Goal: Information Seeking & Learning: Learn about a topic

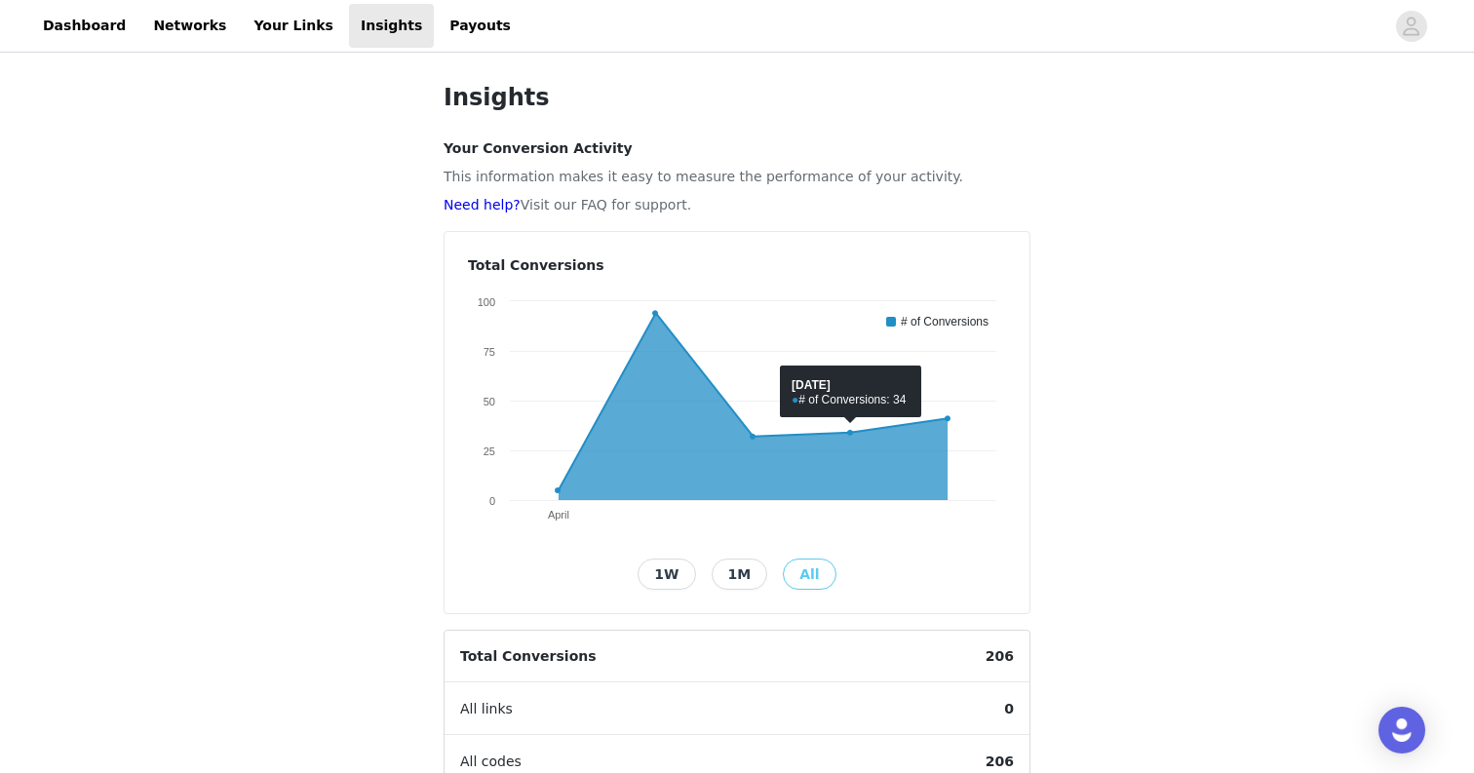
click at [678, 573] on button "1W" at bounding box center [666, 573] width 58 height 31
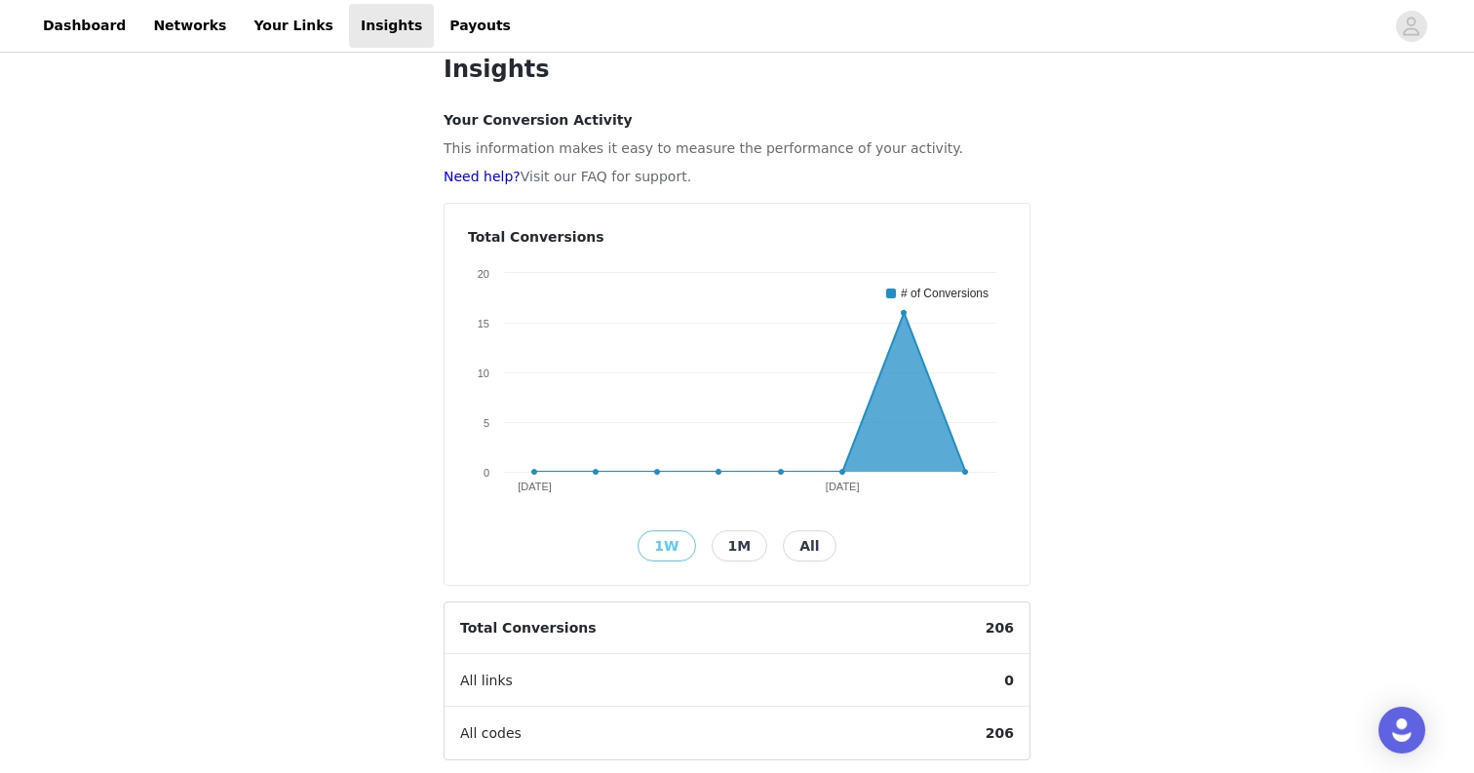
scroll to position [21, 0]
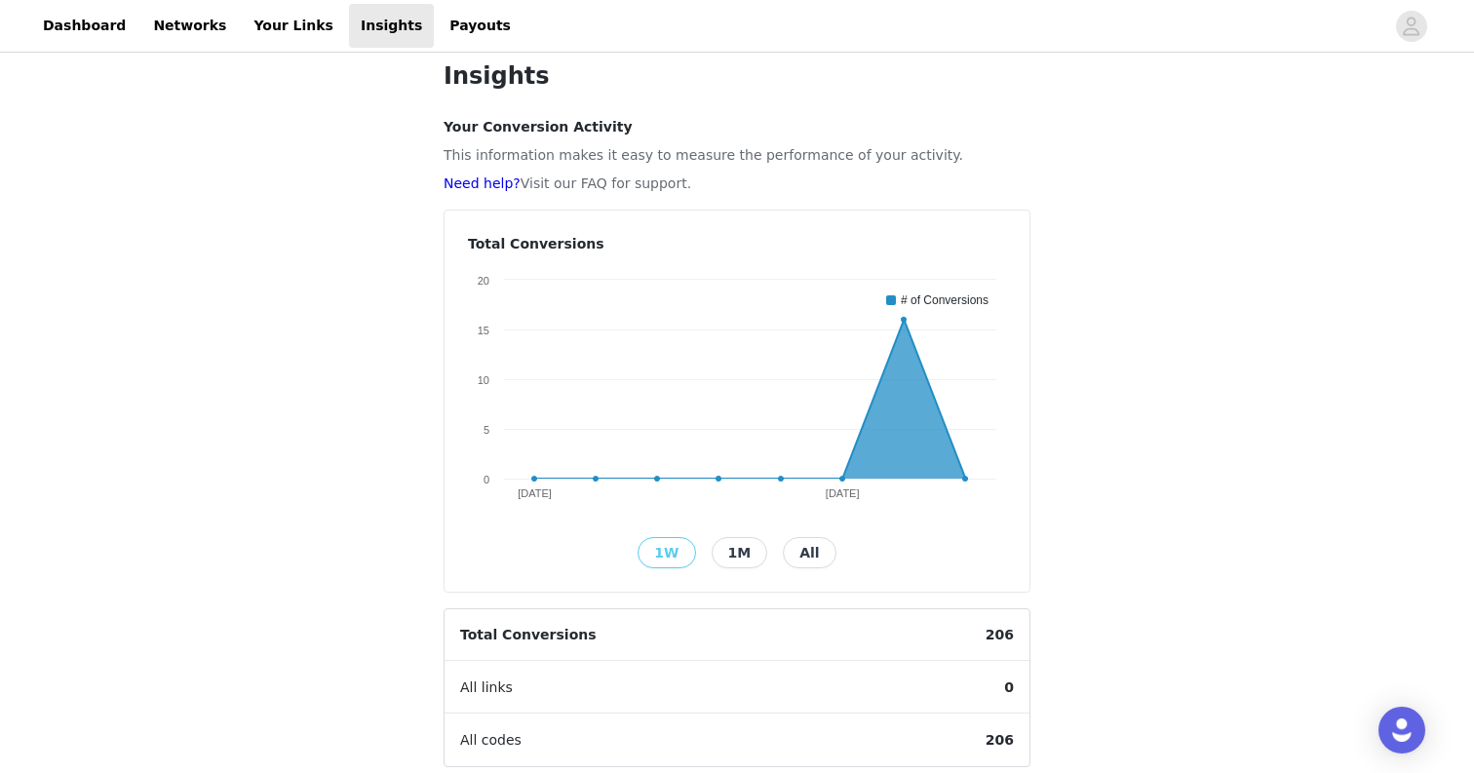
click at [746, 550] on button "1M" at bounding box center [739, 552] width 57 height 31
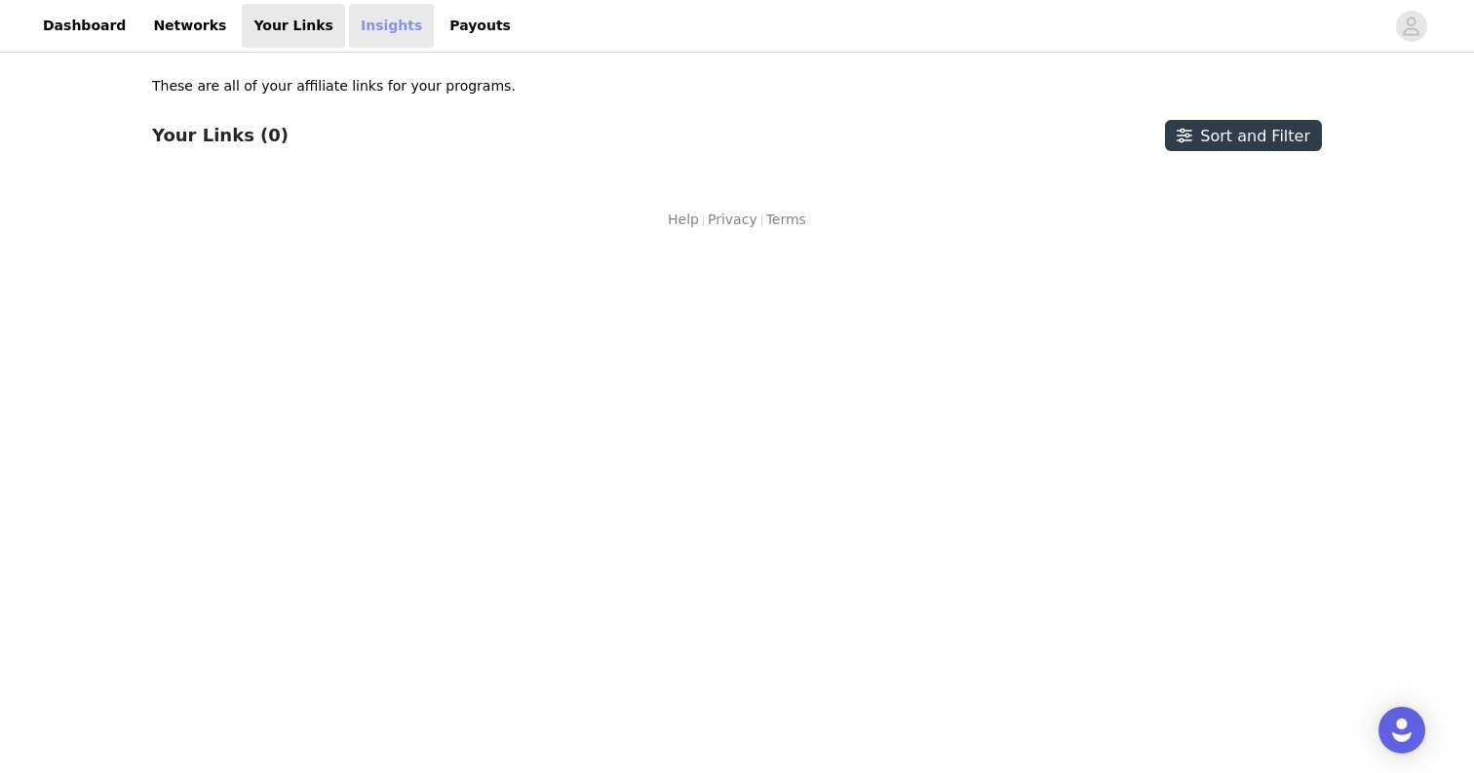
click at [349, 27] on link "Insights" at bounding box center [391, 26] width 85 height 44
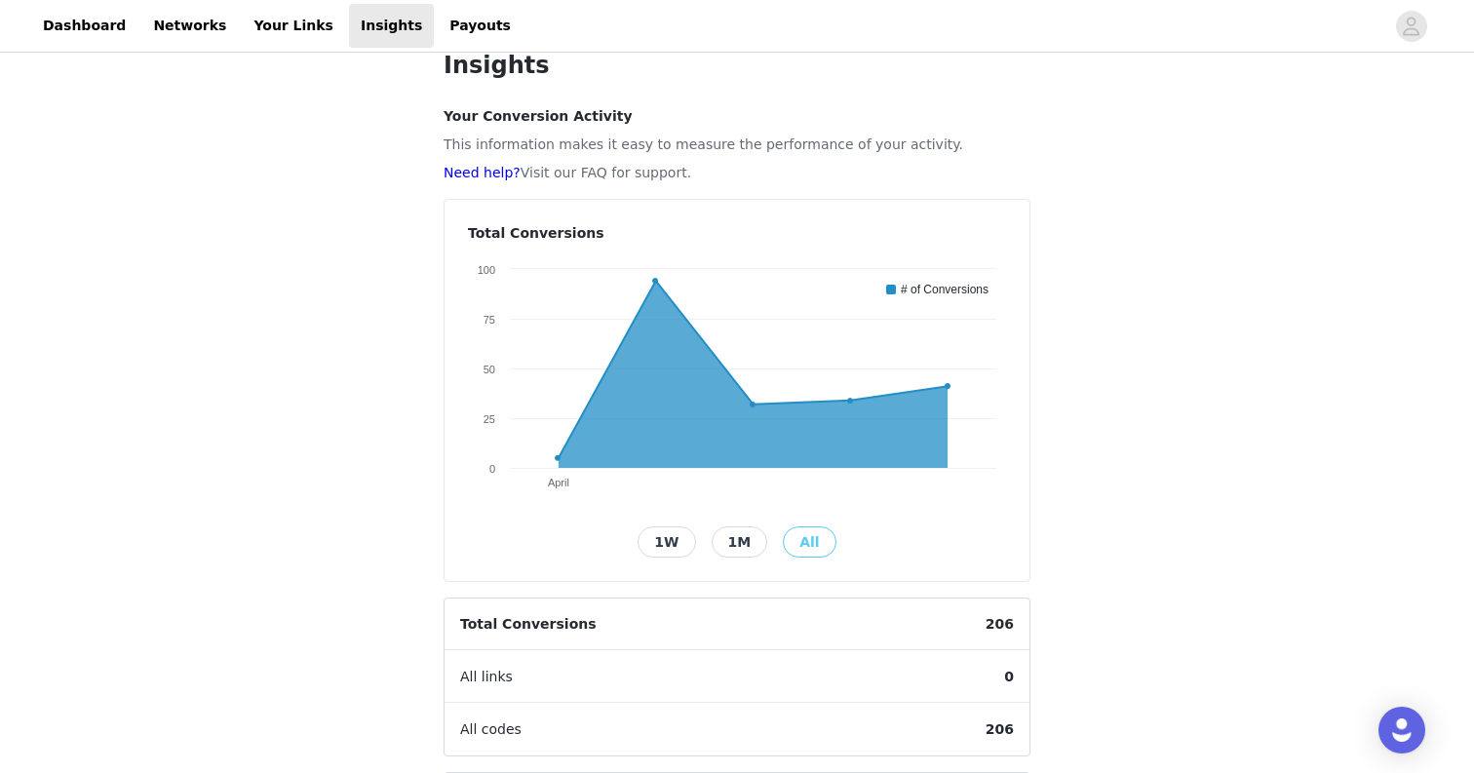
scroll to position [34, 0]
click at [728, 537] on button "1M" at bounding box center [739, 539] width 57 height 31
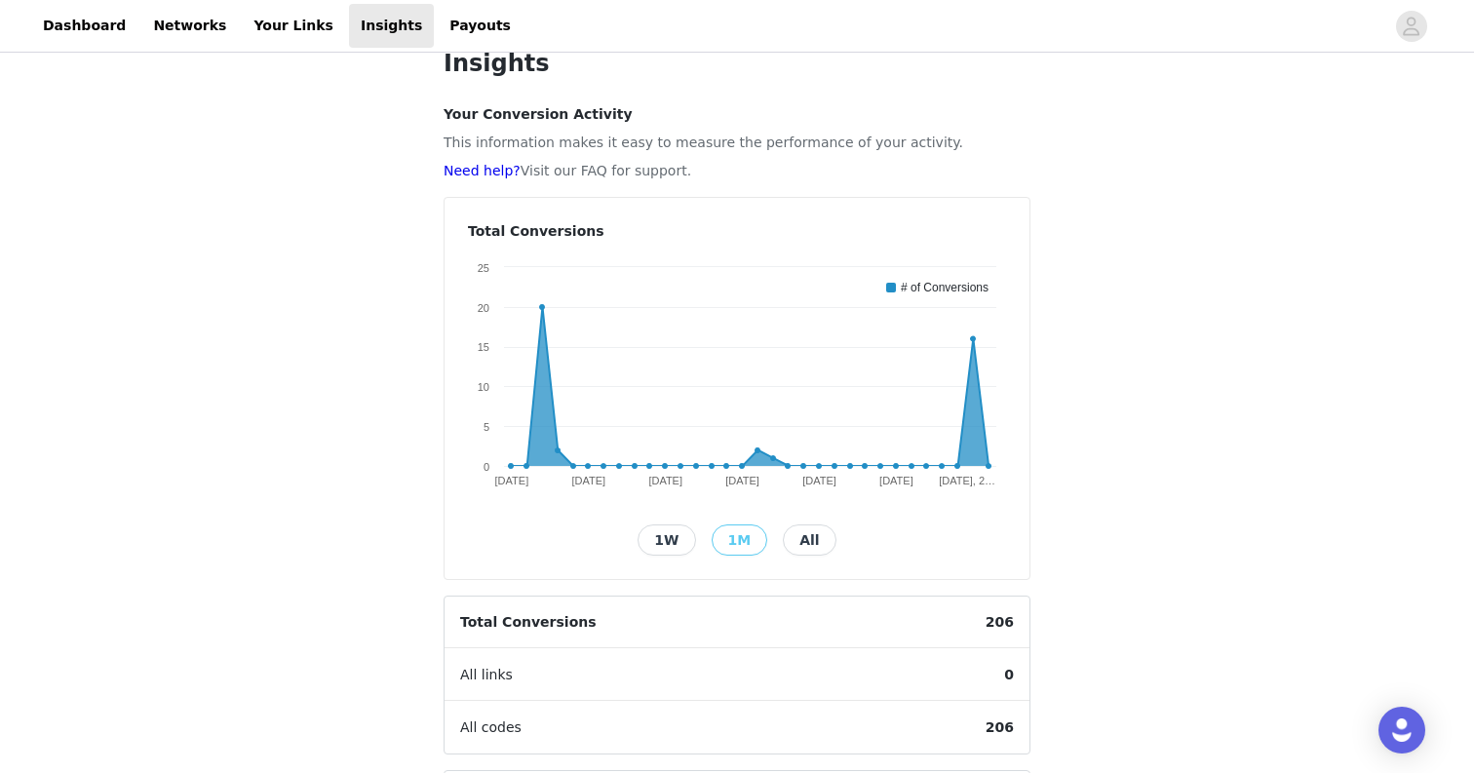
click at [804, 538] on button "All" at bounding box center [809, 539] width 53 height 31
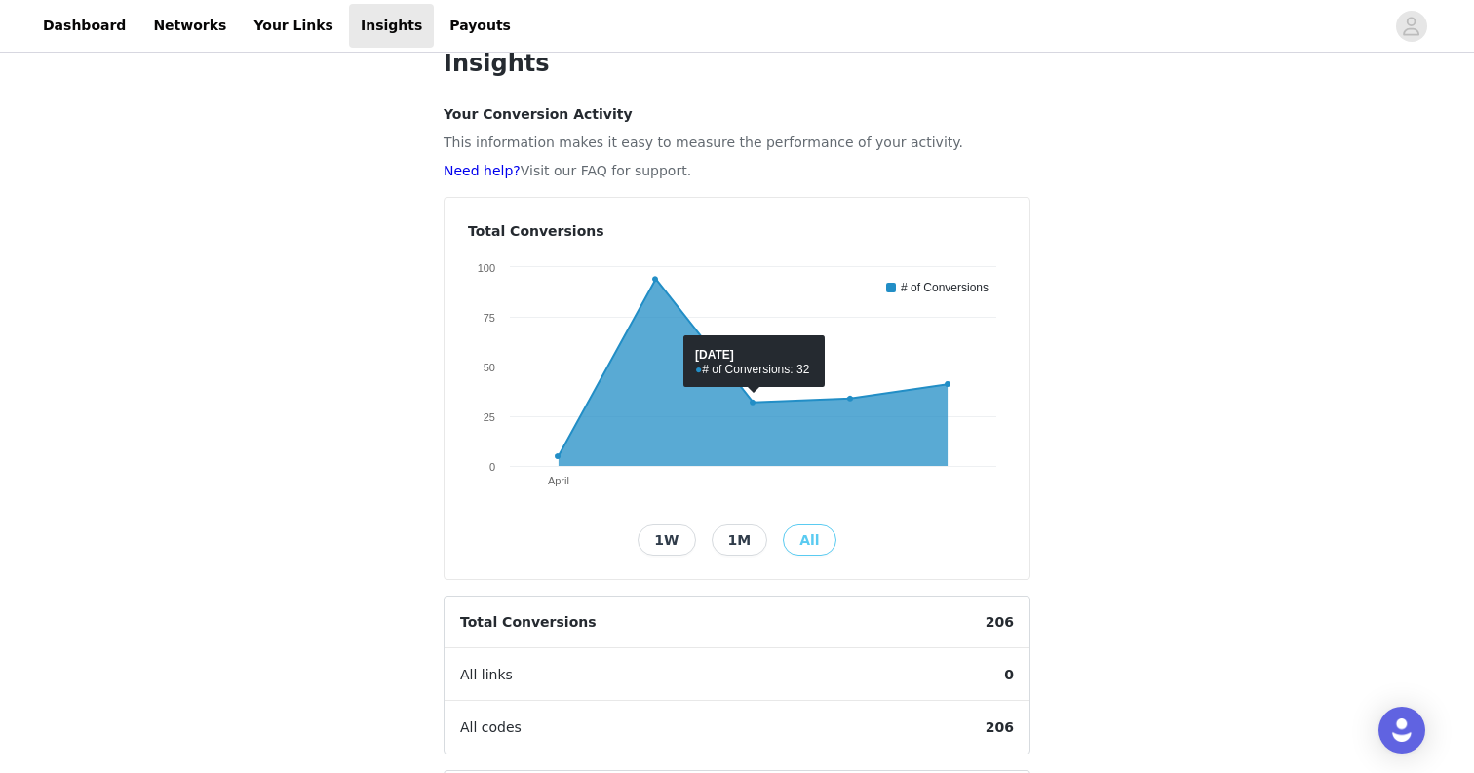
click at [728, 542] on button "1M" at bounding box center [739, 539] width 57 height 31
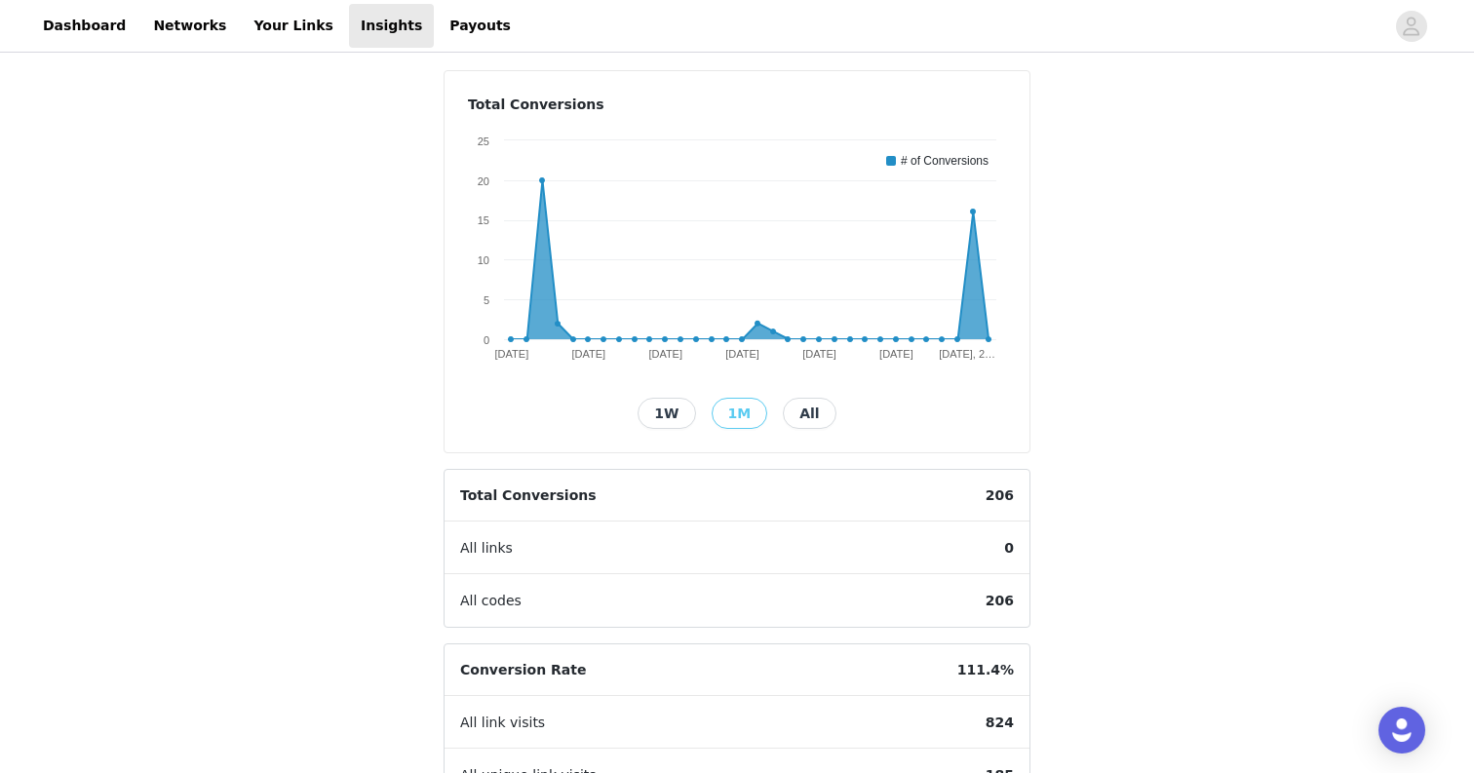
scroll to position [163, 0]
click at [808, 405] on button "All" at bounding box center [809, 411] width 53 height 31
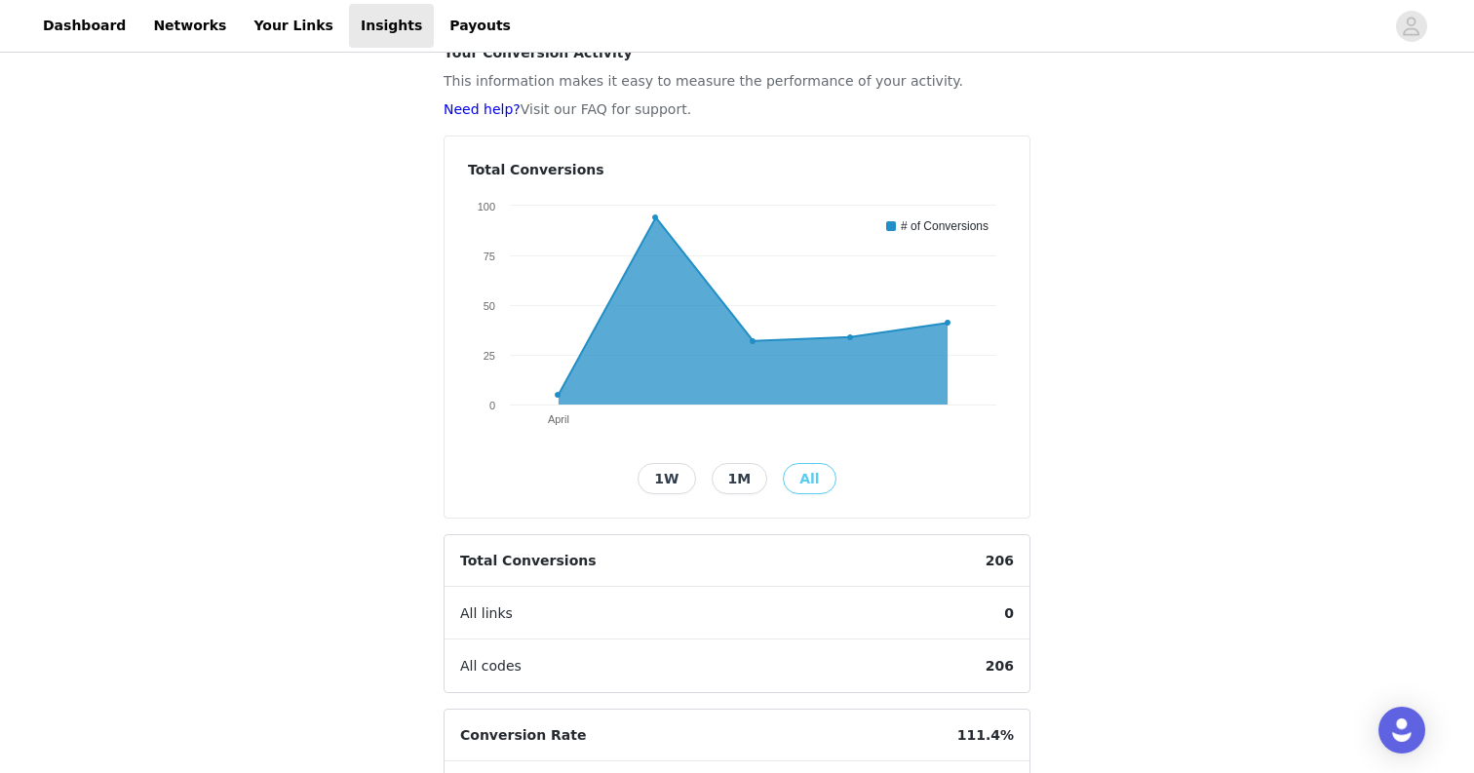
scroll to position [94, 0]
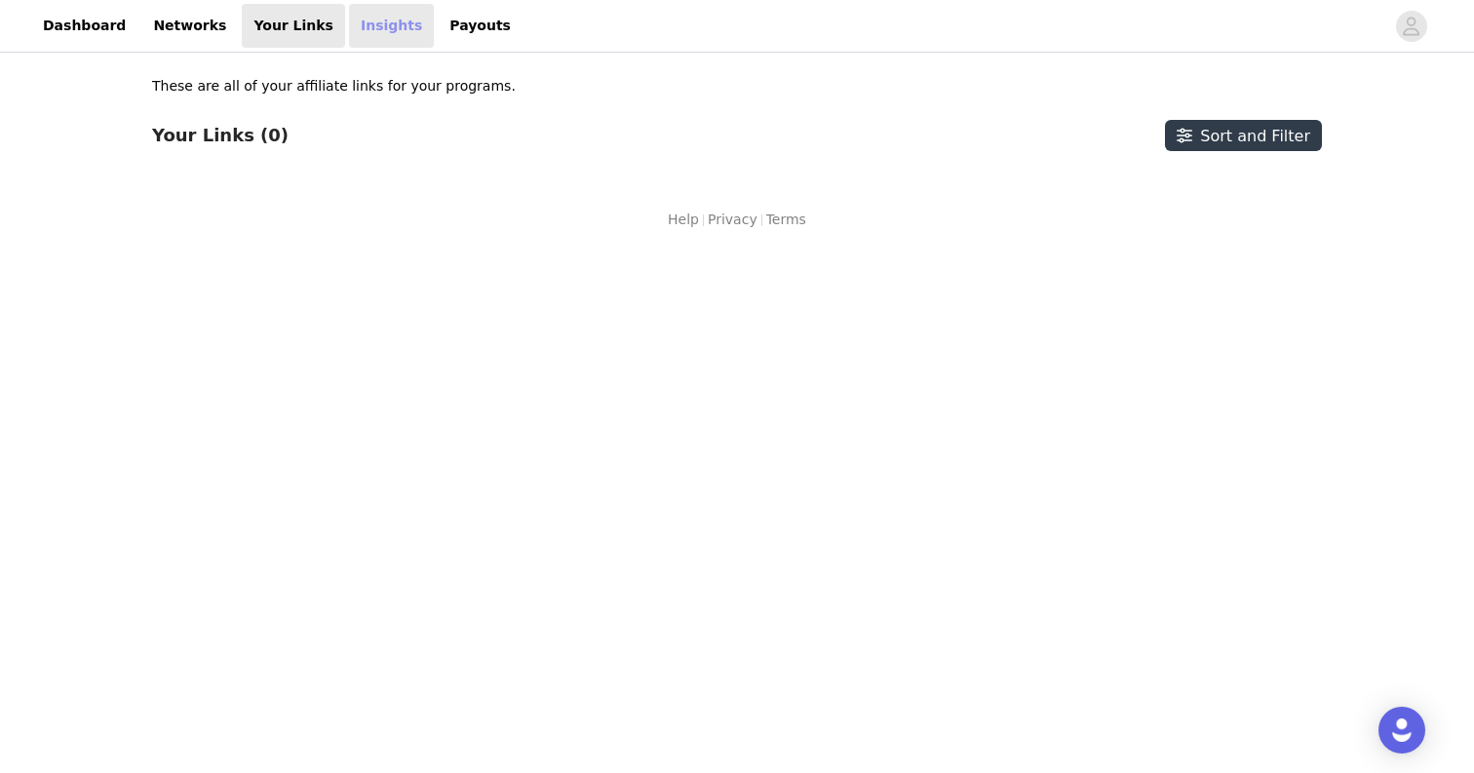
click at [349, 38] on link "Insights" at bounding box center [391, 26] width 85 height 44
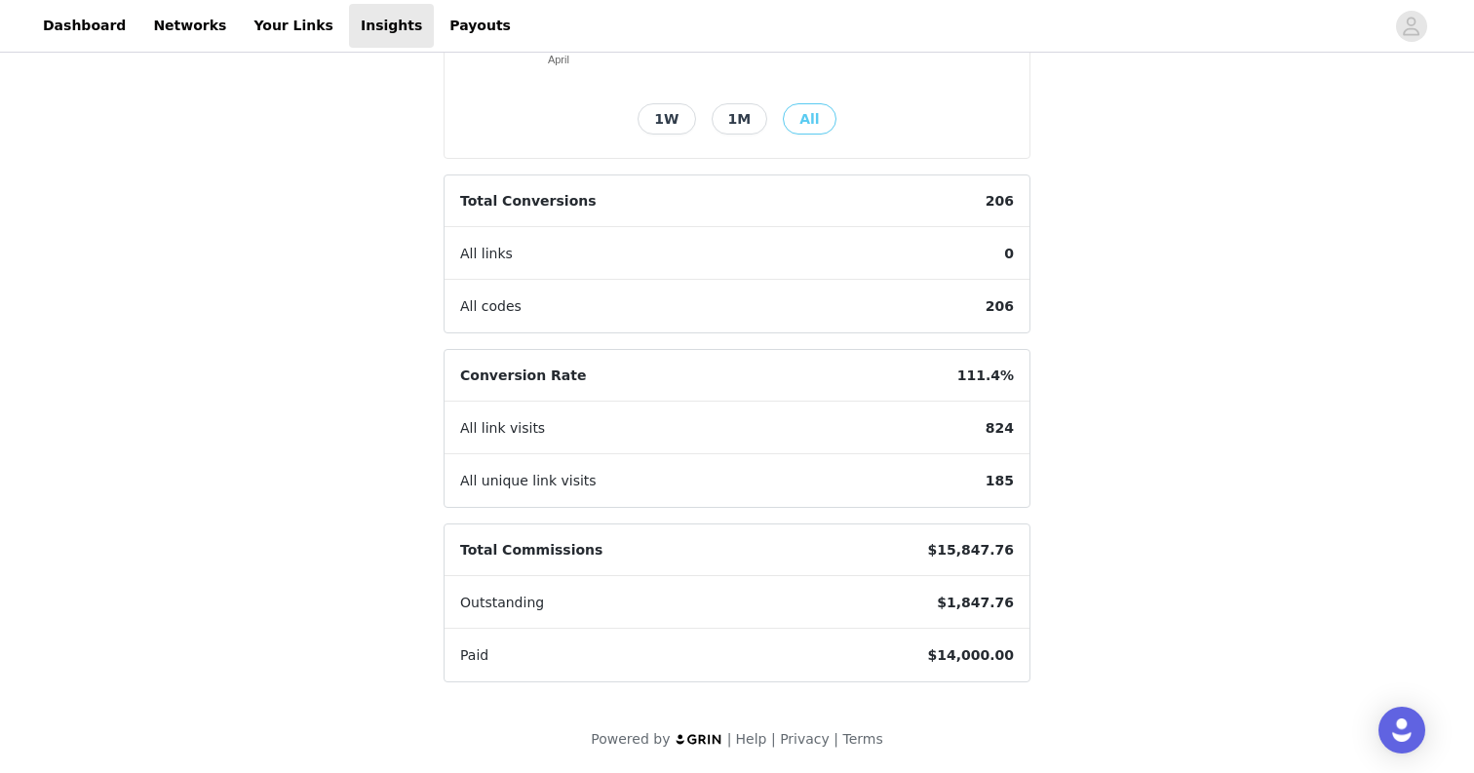
scroll to position [455, 0]
